Goal: Find specific page/section: Find specific page/section

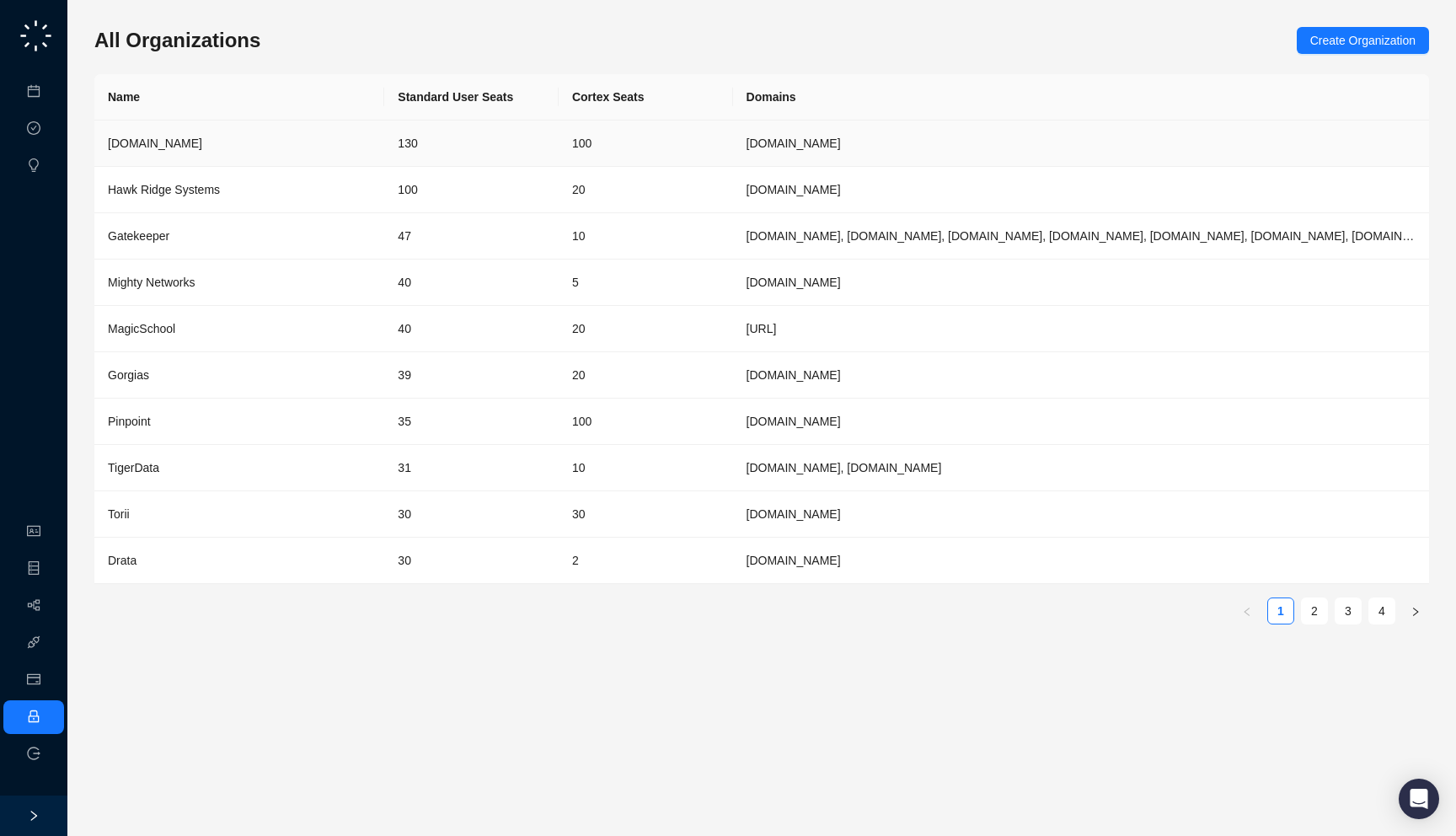
click at [378, 139] on td "[DOMAIN_NAME]" at bounding box center [239, 144] width 290 height 46
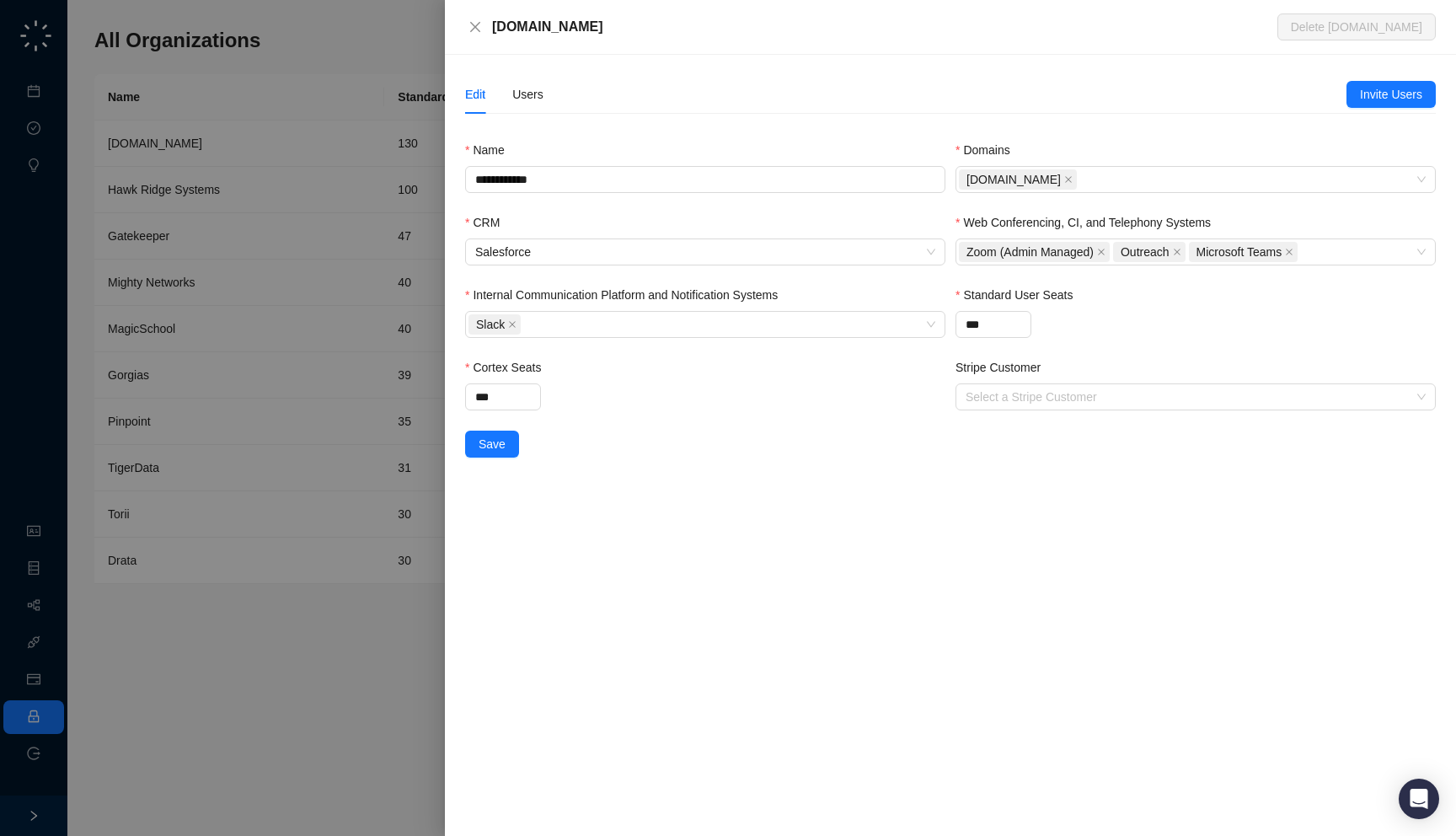
click at [350, 145] on div at bounding box center [728, 418] width 1456 height 836
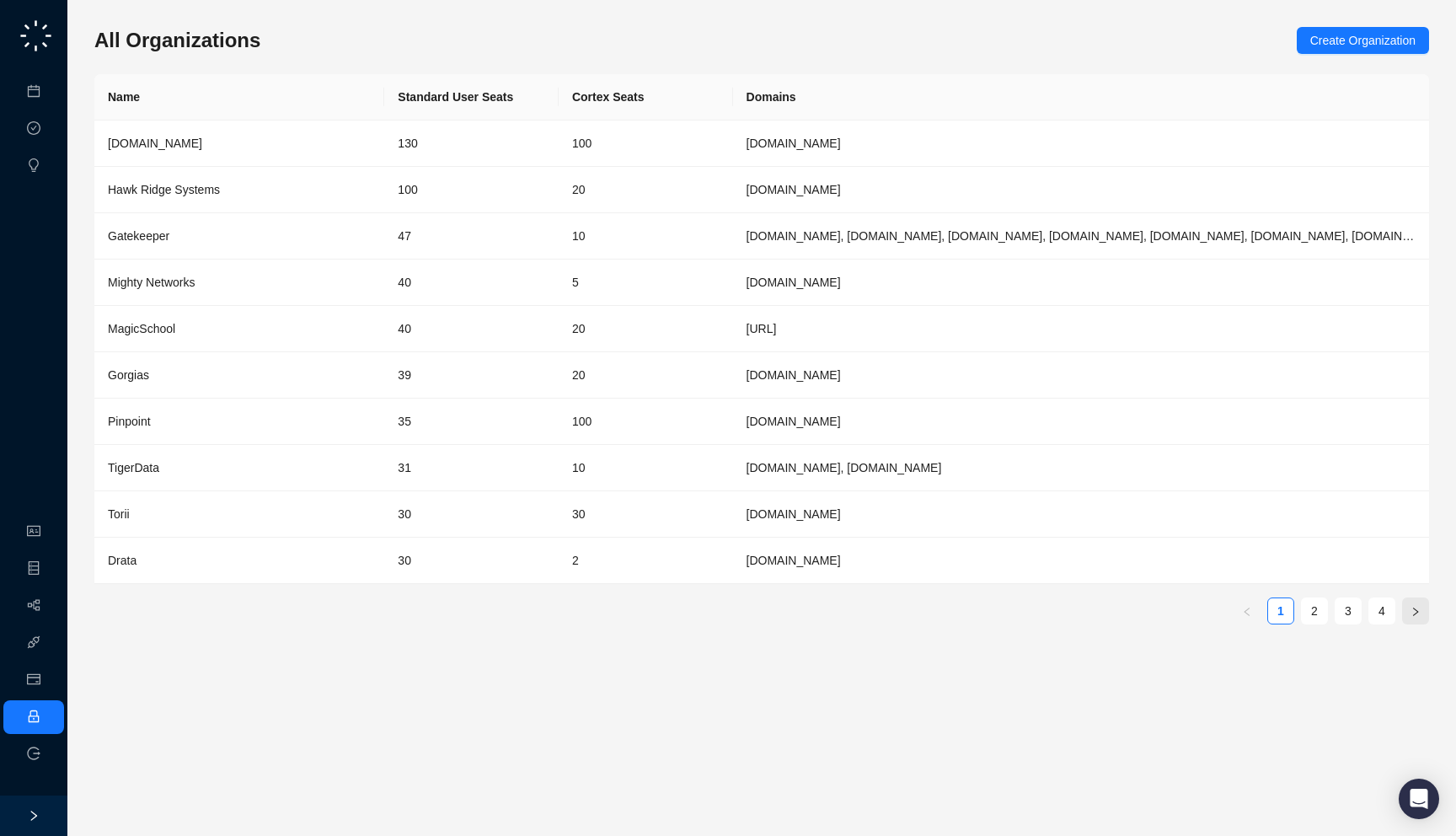
click at [1413, 615] on icon "right" at bounding box center [1416, 612] width 11 height 11
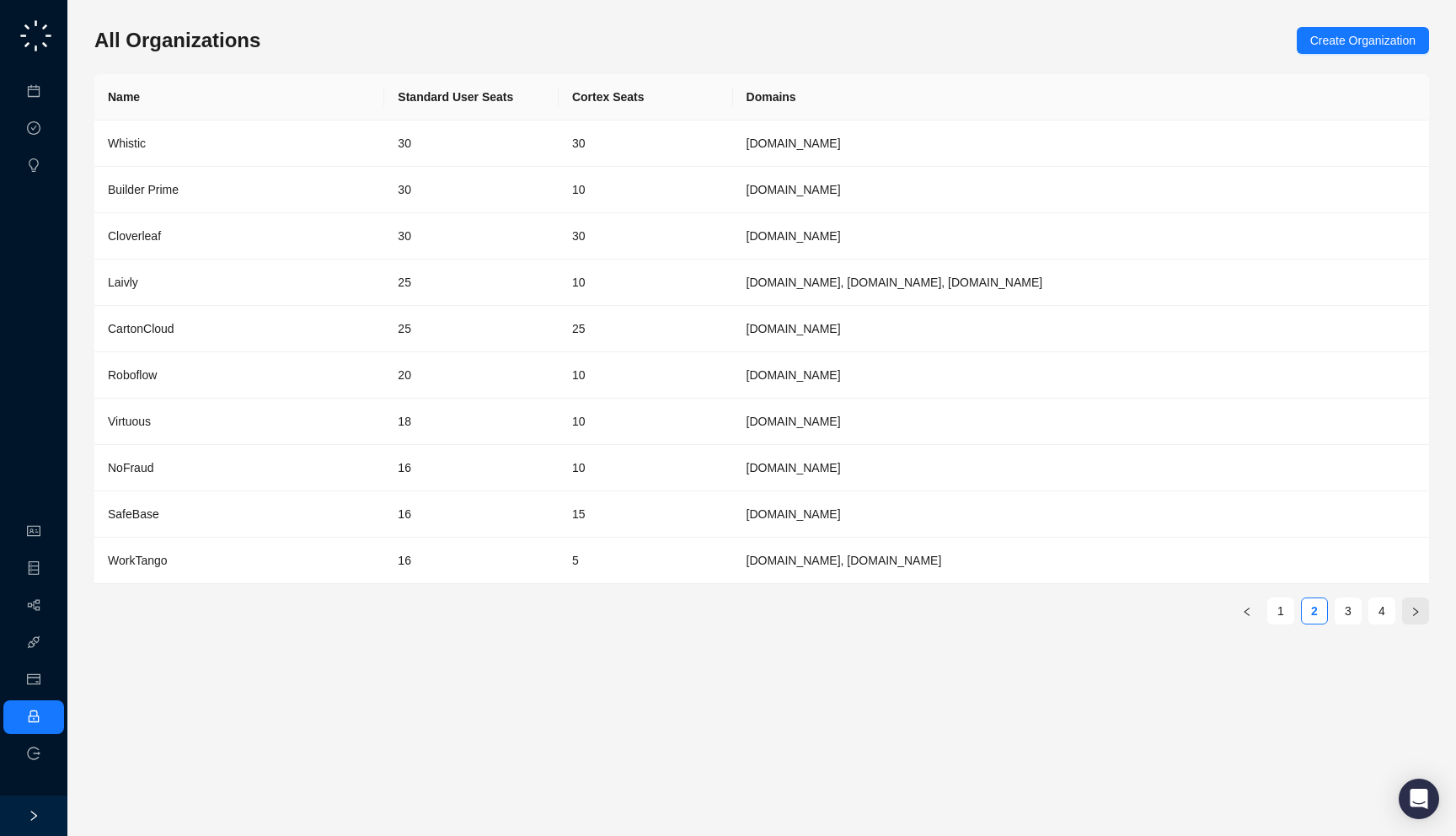
click at [1414, 614] on icon "right" at bounding box center [1416, 612] width 11 height 11
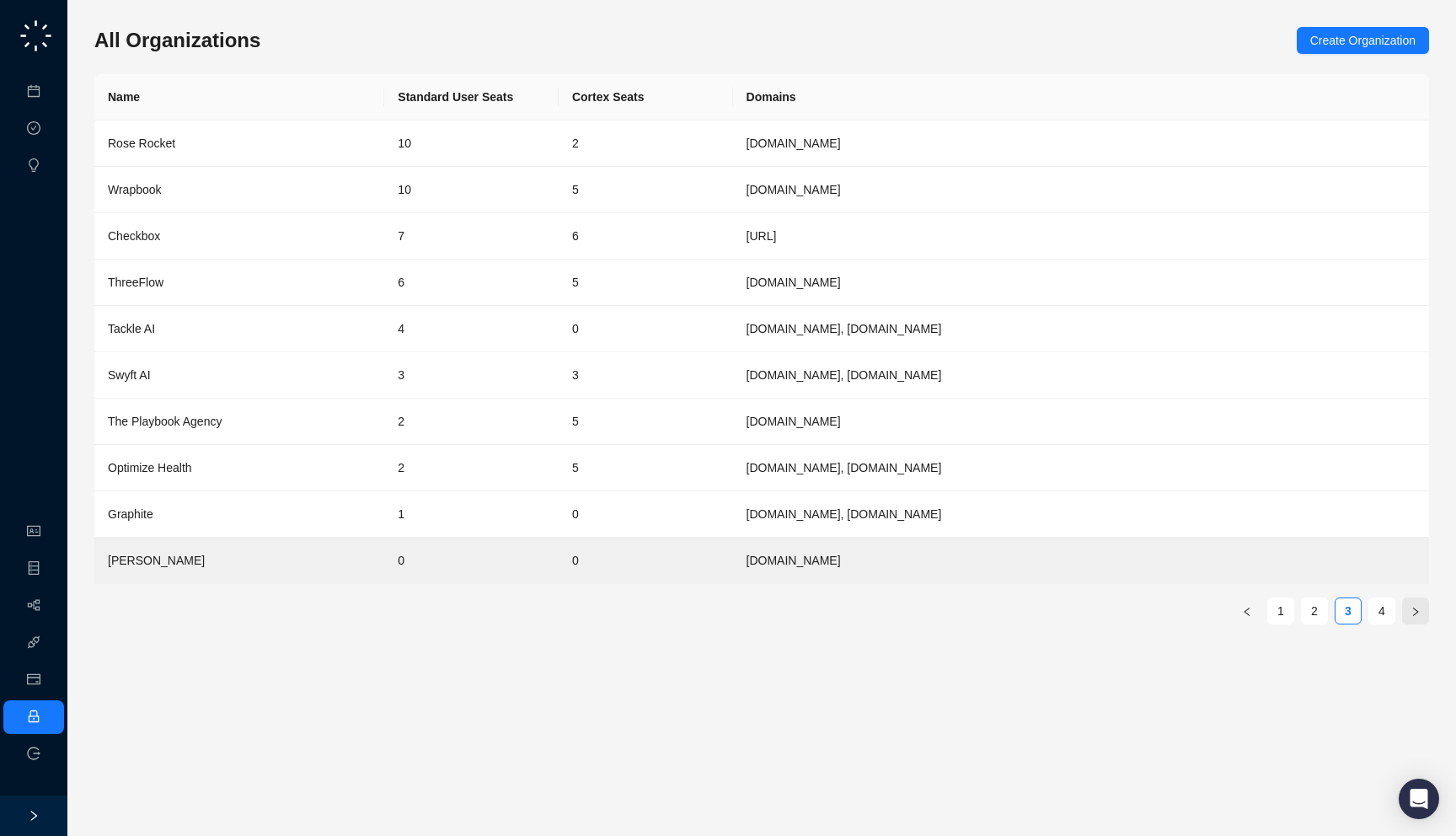
click at [1414, 614] on icon "right" at bounding box center [1416, 612] width 11 height 11
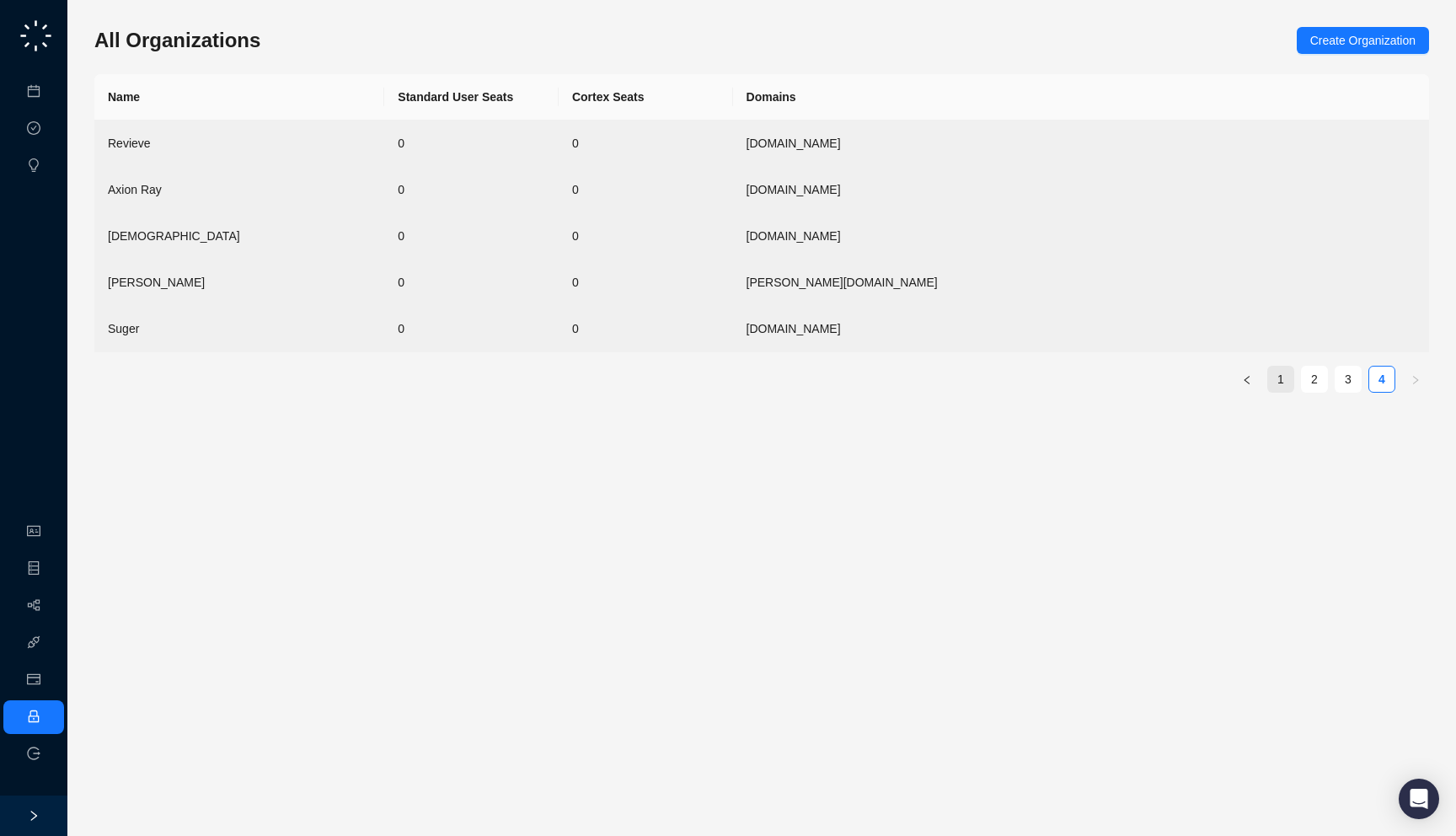
click at [1288, 383] on link "1" at bounding box center [1281, 379] width 25 height 25
